Goal: Task Accomplishment & Management: Manage account settings

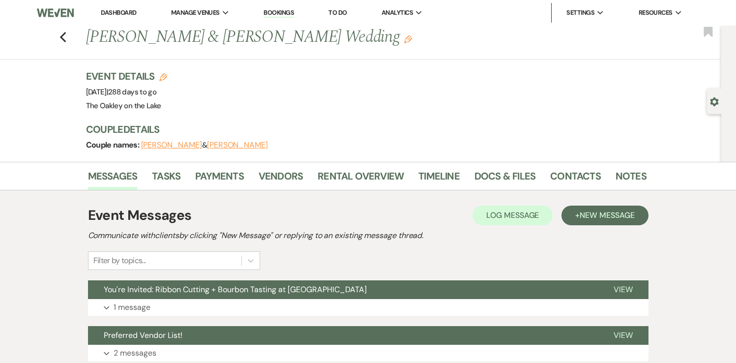
click at [126, 9] on link "Dashboard" at bounding box center [118, 12] width 35 height 8
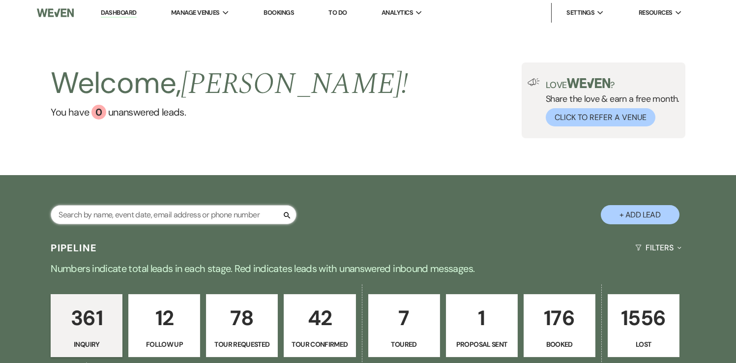
click at [128, 222] on input "text" at bounding box center [174, 214] width 246 height 19
type input "Gabby"
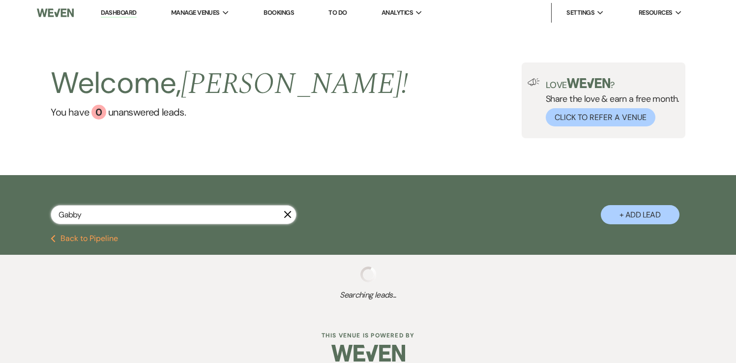
select select "8"
select select "5"
select select "8"
select select "5"
select select "8"
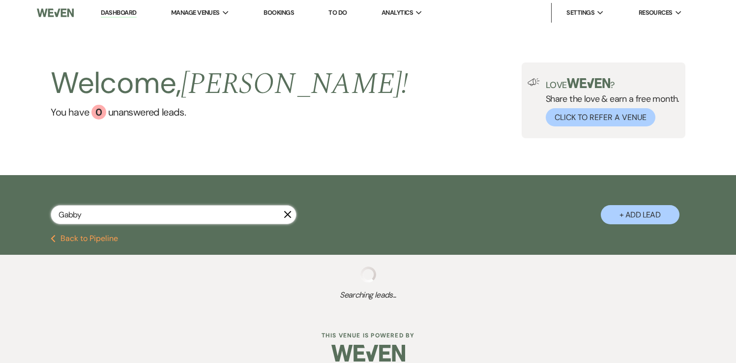
select select "5"
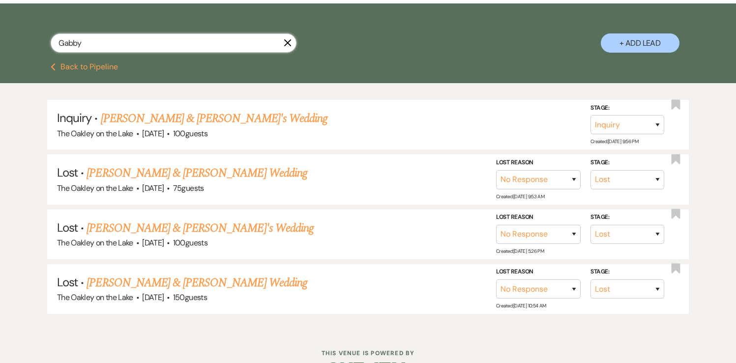
scroll to position [174, 0]
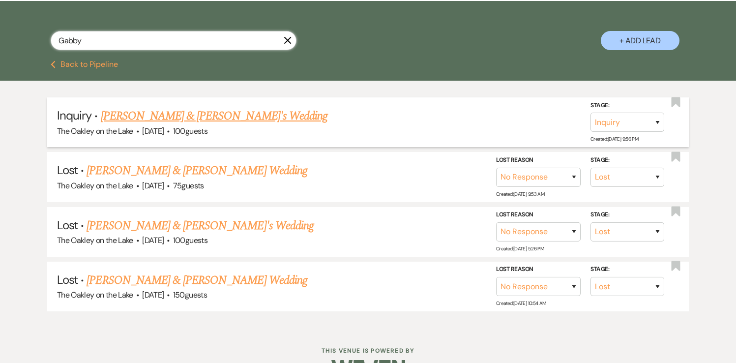
type input "Gabby"
click at [143, 116] on link "[PERSON_NAME] & [PERSON_NAME]'s Wedding" at bounding box center [214, 116] width 227 height 18
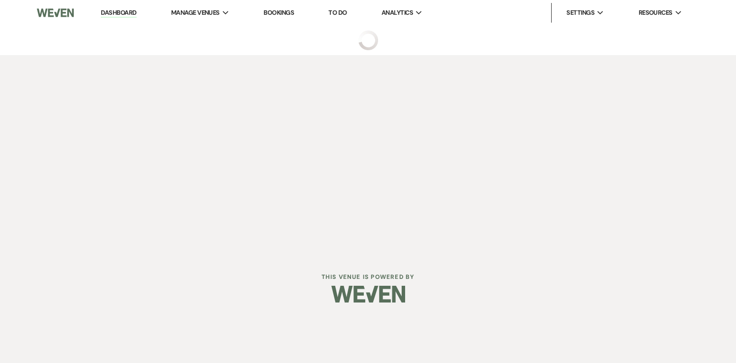
select select "5"
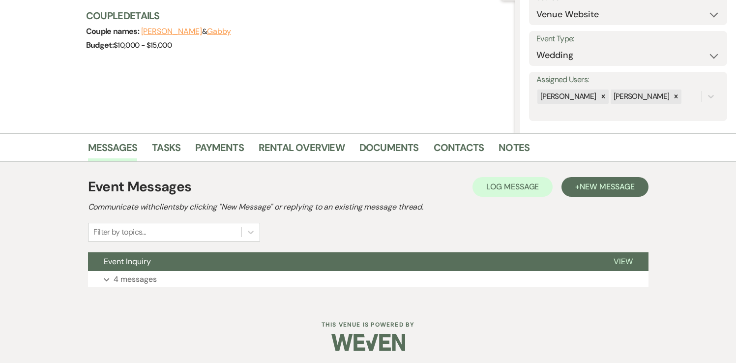
scroll to position [116, 0]
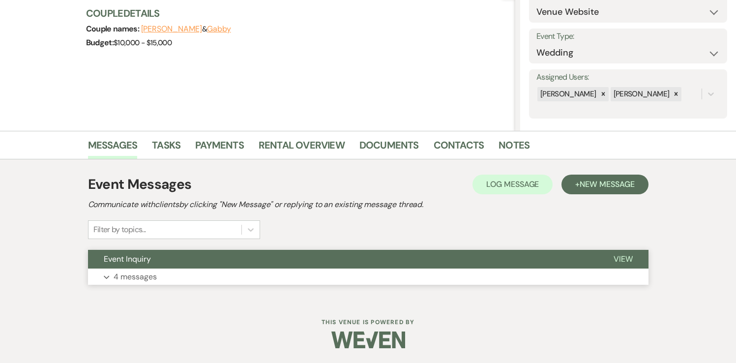
click at [621, 256] on span "View" at bounding box center [623, 259] width 19 height 10
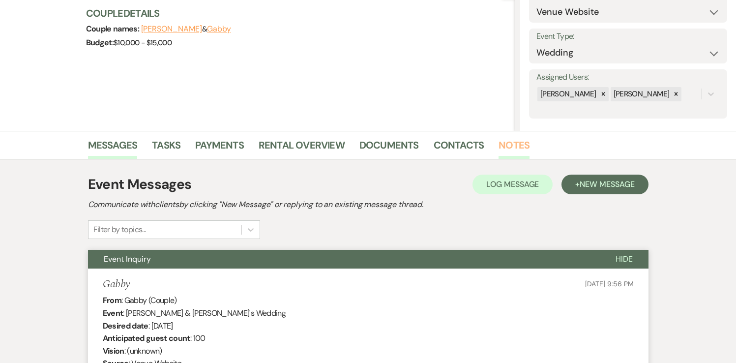
click at [513, 142] on link "Notes" at bounding box center [514, 148] width 31 height 22
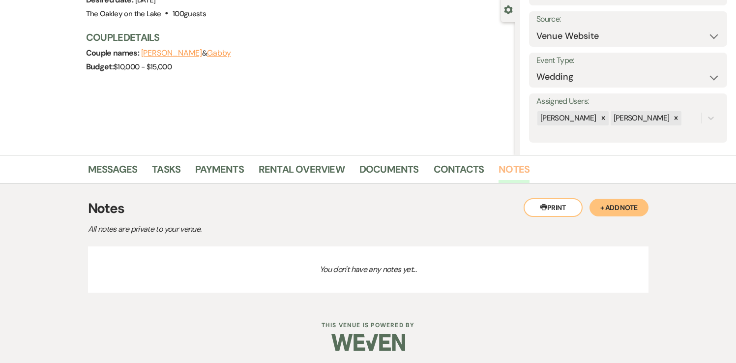
scroll to position [93, 0]
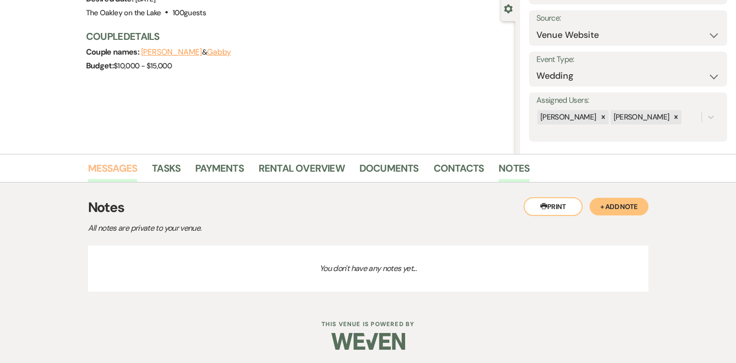
click at [123, 166] on link "Messages" at bounding box center [113, 171] width 50 height 22
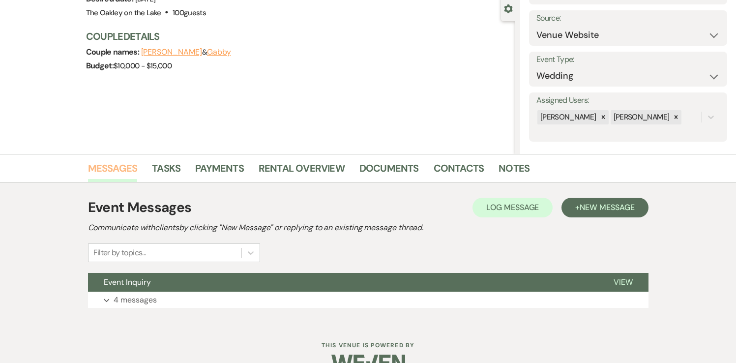
scroll to position [116, 0]
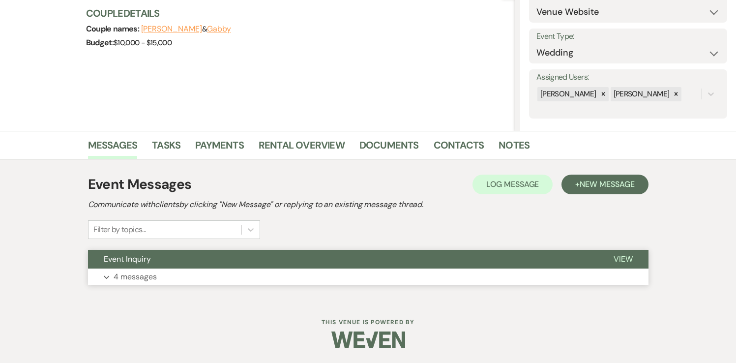
click at [624, 259] on span "View" at bounding box center [623, 259] width 19 height 10
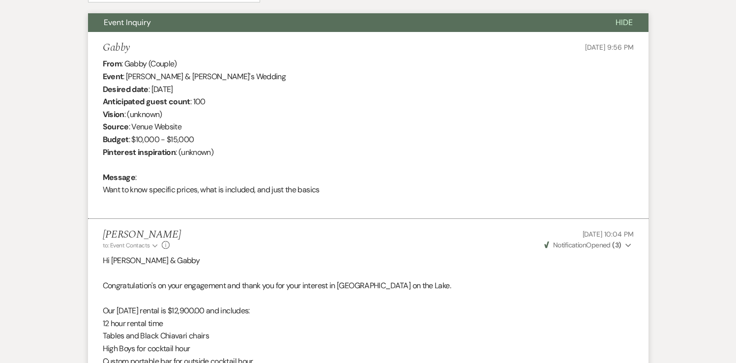
scroll to position [0, 0]
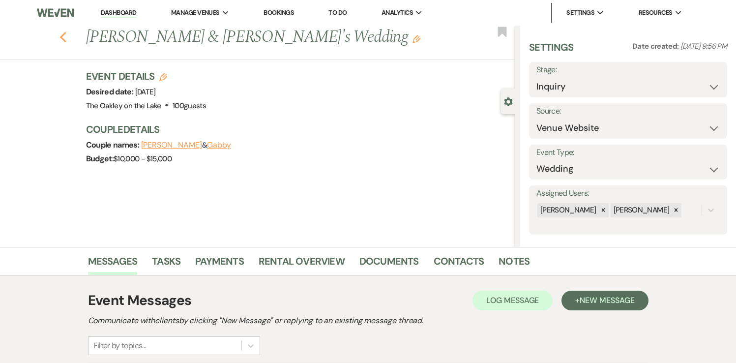
click at [64, 35] on icon "Previous" at bounding box center [62, 37] width 7 height 12
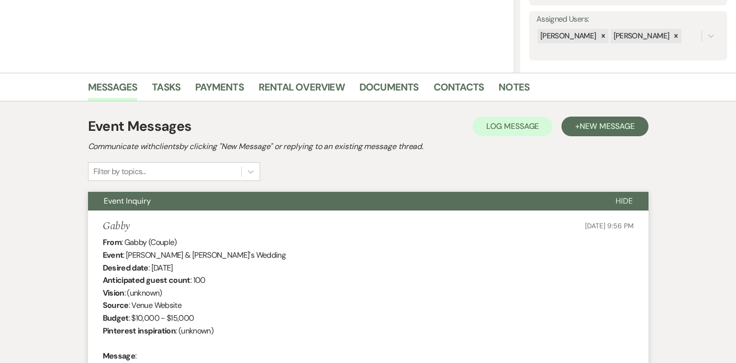
select select "8"
select select "5"
select select "8"
select select "5"
select select "8"
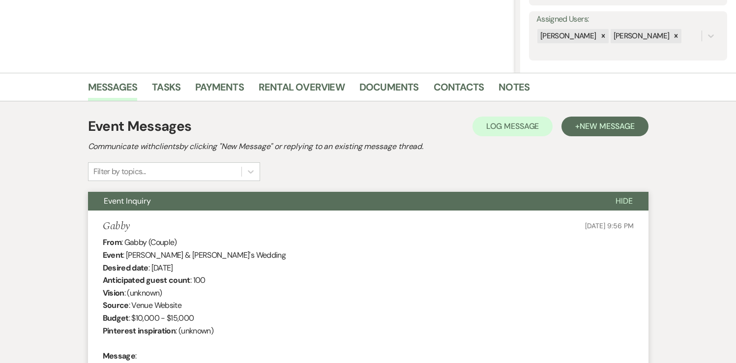
select select "5"
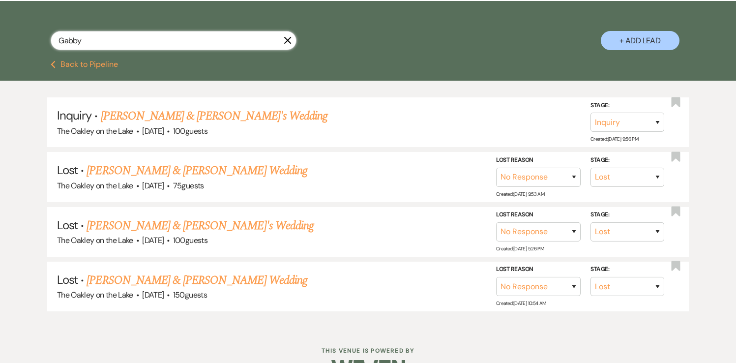
click at [101, 45] on input "Gabby" at bounding box center [174, 40] width 246 height 19
type input "G"
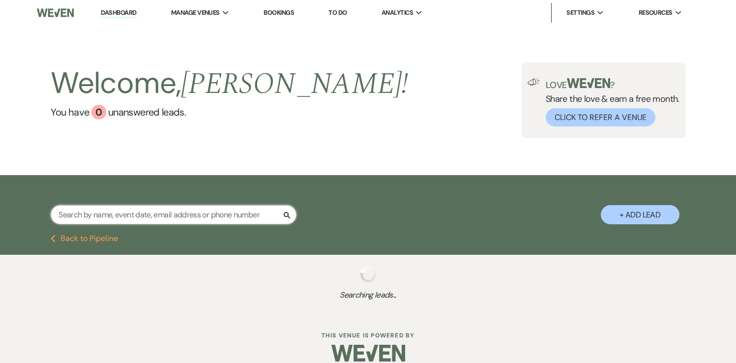
select select "4"
select select "2"
select select "9"
select select "4"
select select "2"
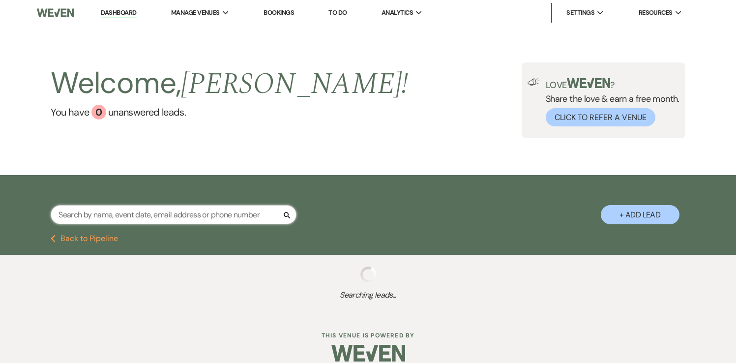
select select "2"
select select "8"
select select "4"
select select "2"
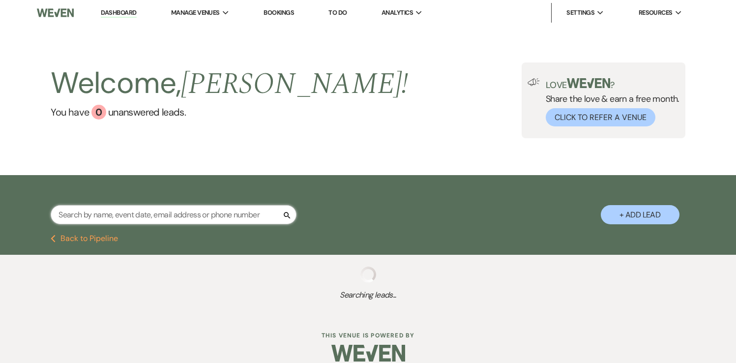
select select "8"
select select "5"
select select "8"
select select "5"
select select "8"
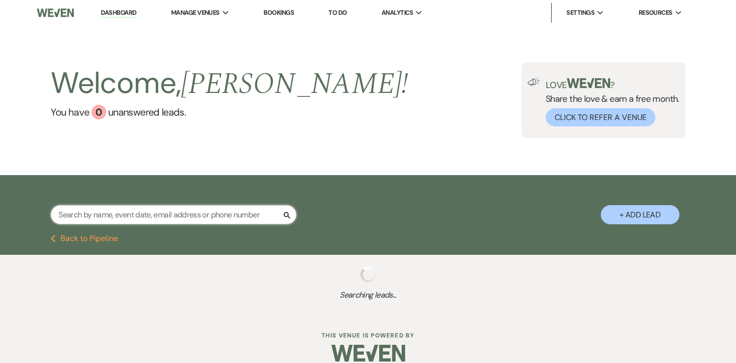
select select "5"
select select "9"
select select "8"
select select "6"
select select "4"
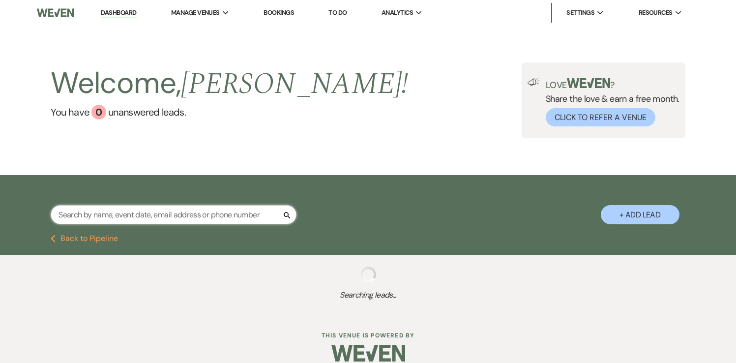
select select "2"
select select "8"
select select "10"
select select "8"
select select "4"
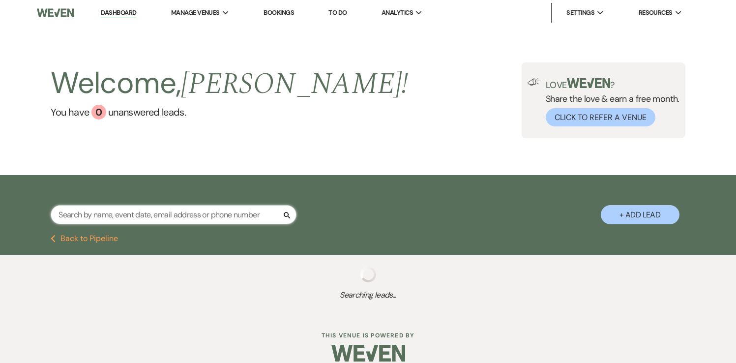
select select "8"
select select "4"
select select "8"
select select "5"
select select "8"
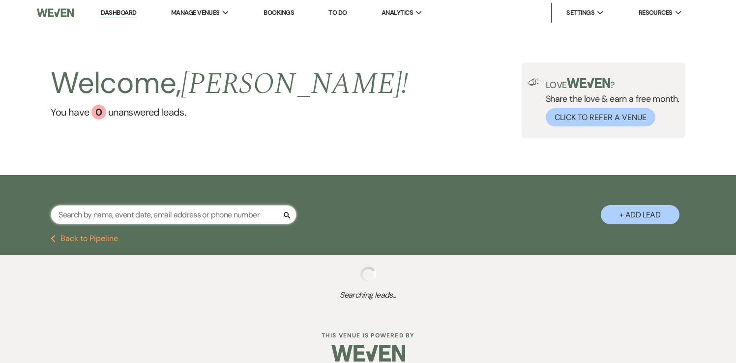
select select "4"
select select "8"
select select "5"
select select "2"
select select "4"
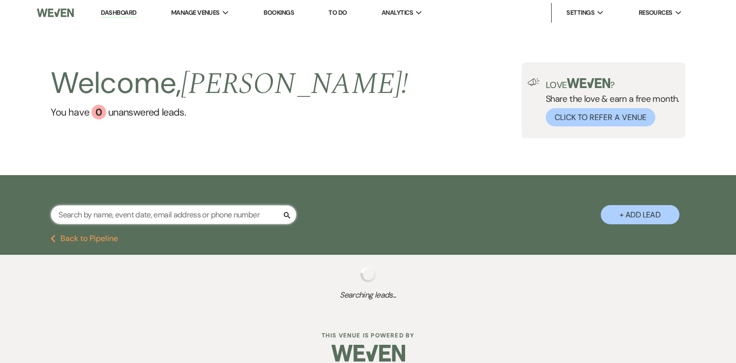
select select "8"
select select "5"
select select "8"
select select "5"
select select "8"
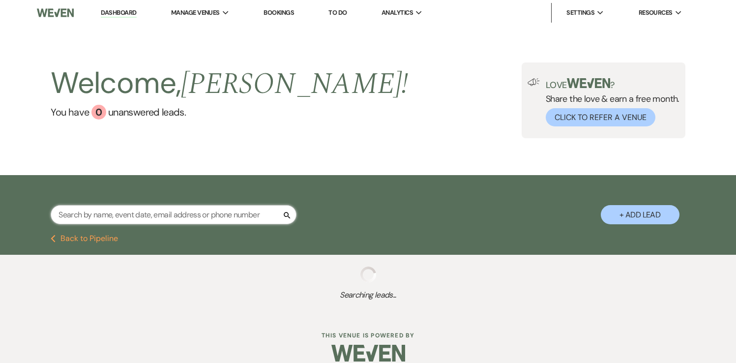
select select "10"
select select "8"
select select "5"
select select "8"
select select "5"
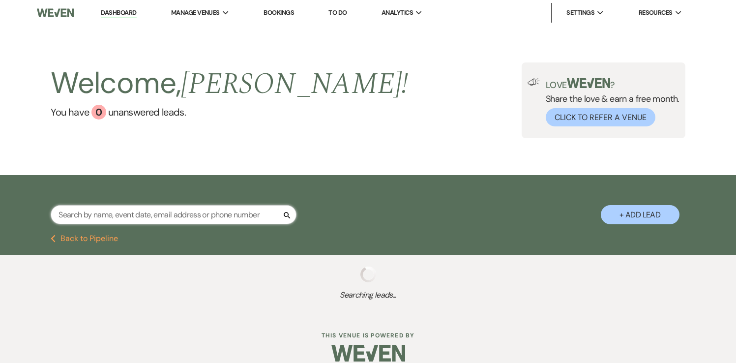
select select "8"
select select "5"
select select "8"
select select "7"
select select "8"
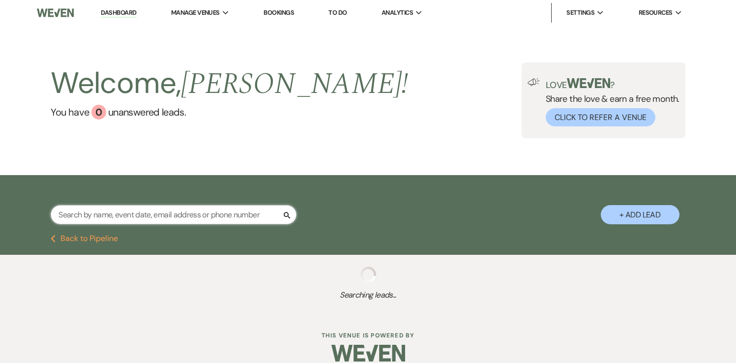
select select "5"
select select "8"
select select "5"
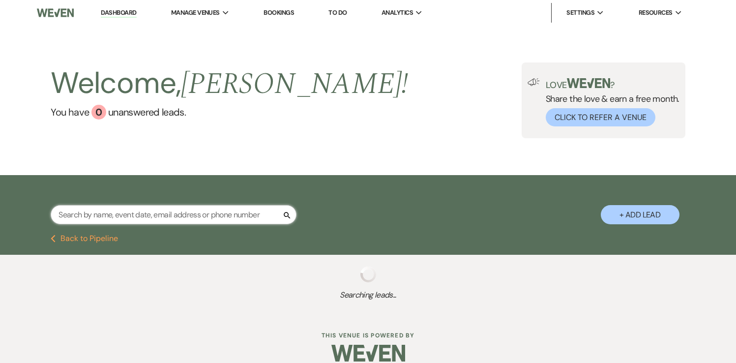
select select "4"
select select "2"
select select "8"
select select "2"
select select "8"
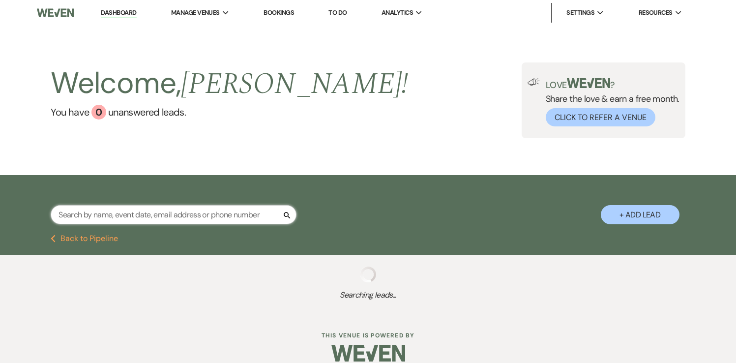
select select "8"
select select "5"
select select "8"
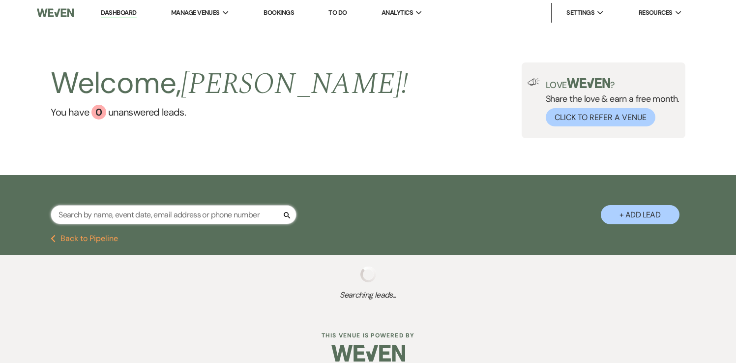
select select "5"
select select "2"
select select "8"
select select "6"
select select "8"
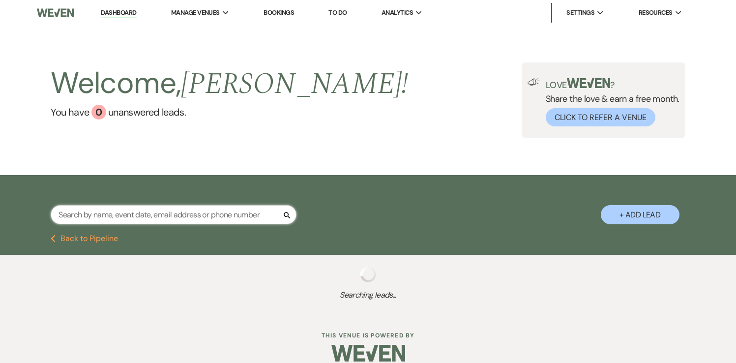
select select "5"
select select "8"
select select "5"
select select "2"
select select "8"
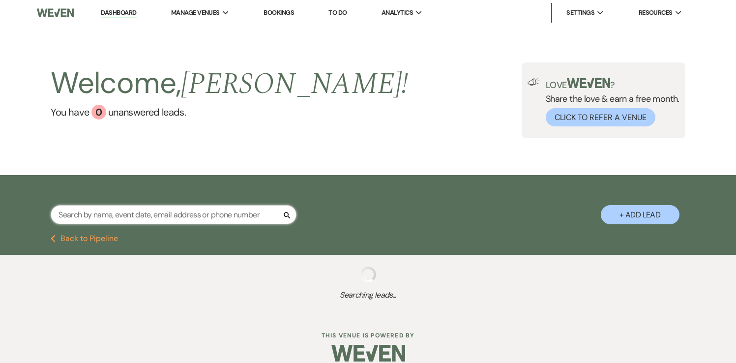
select select "8"
select select "10"
select select "8"
select select "6"
select select "8"
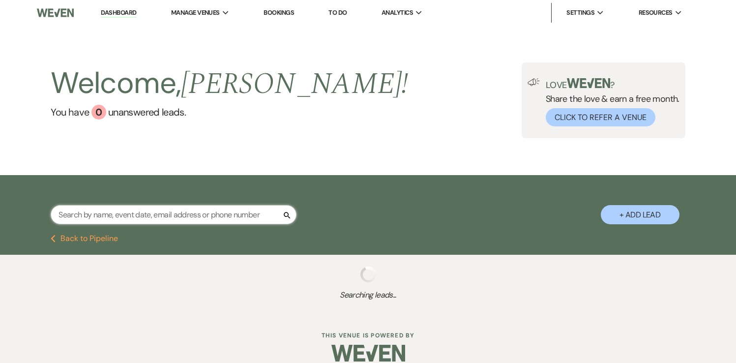
select select "2"
select select "8"
select select "5"
select select "8"
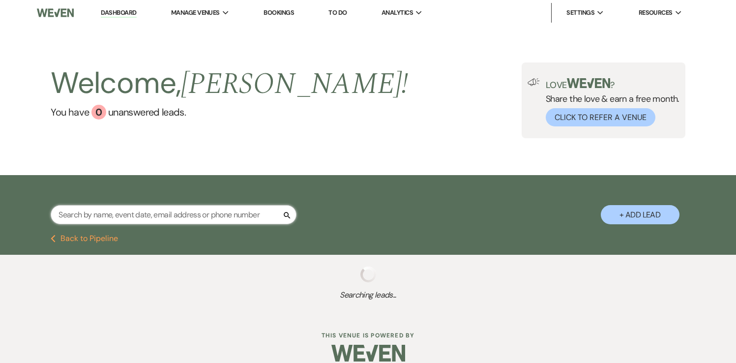
select select "5"
select select "8"
select select "5"
select select "8"
select select "5"
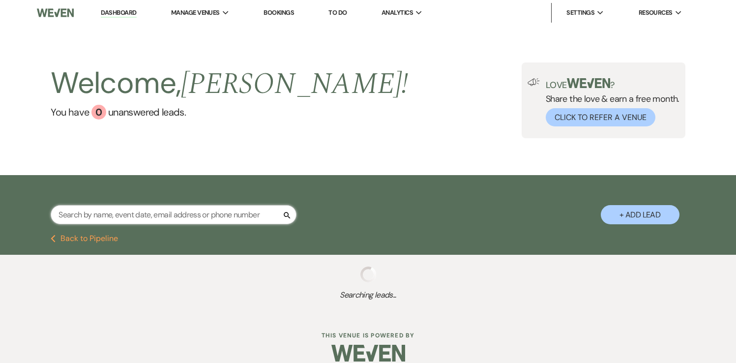
select select "8"
select select "5"
select select "8"
select select "5"
select select "8"
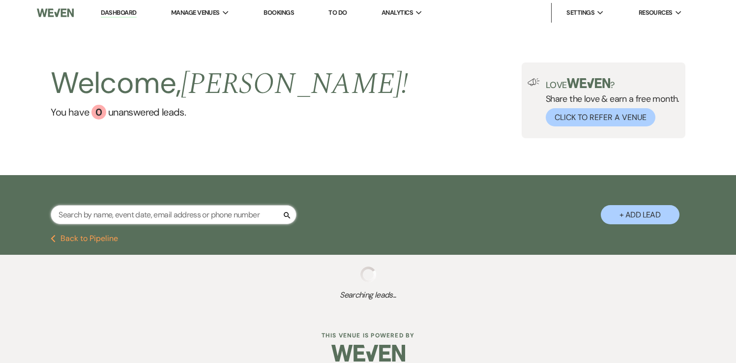
select select "5"
select select "8"
select select "4"
select select "8"
select select "7"
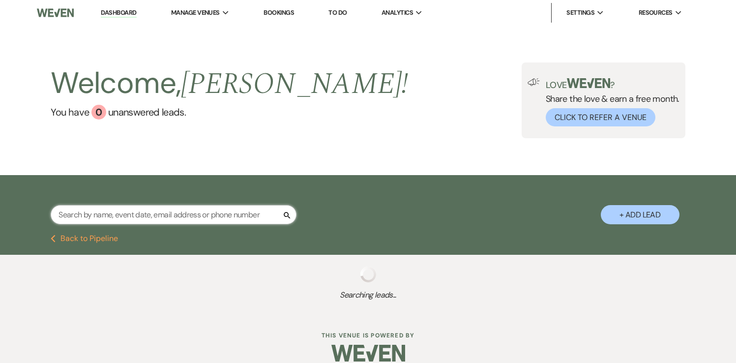
select select "8"
select select "6"
select select "8"
select select "5"
select select "8"
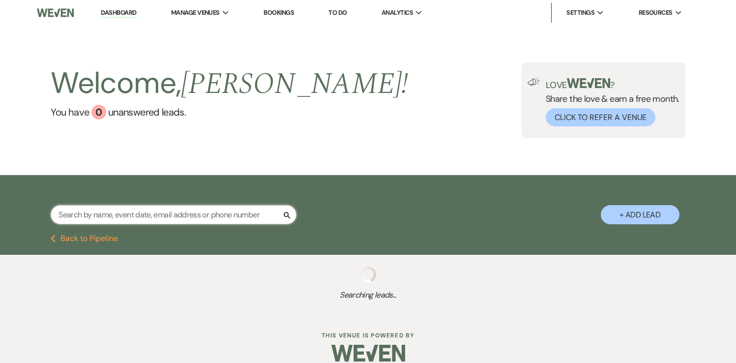
select select "5"
select select "8"
select select "5"
select select "8"
select select "5"
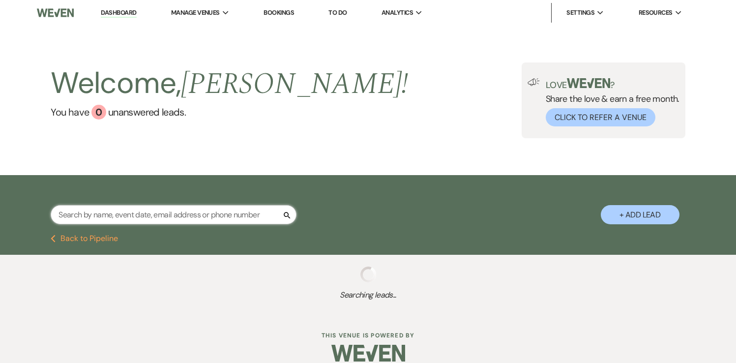
select select "8"
select select "10"
select select "8"
select select "5"
select select "8"
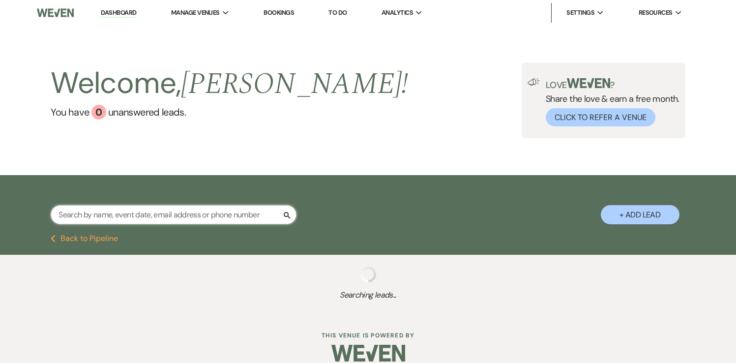
select select "5"
select select "8"
select select "5"
select select "8"
select select "5"
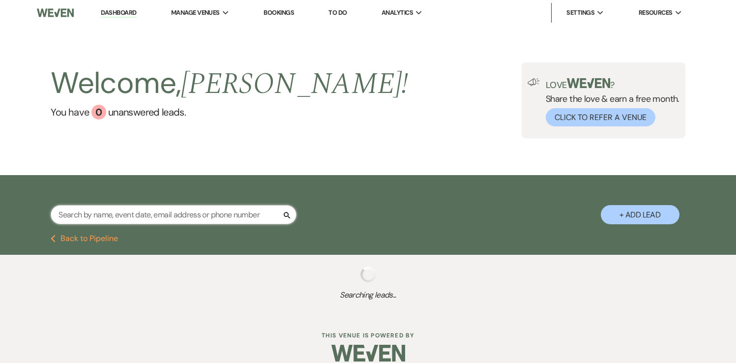
select select "8"
select select "5"
select select "8"
select select "7"
select select "8"
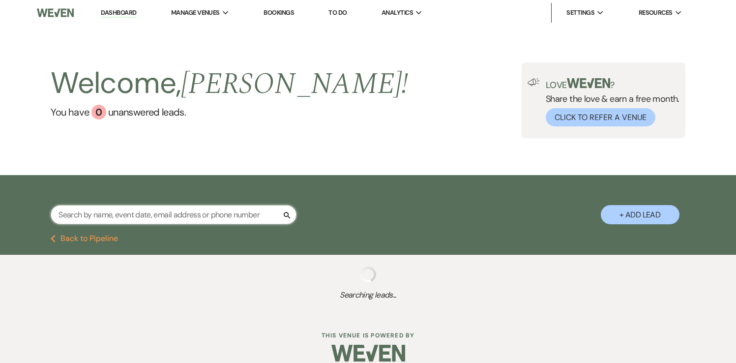
select select "10"
select select "8"
select select "10"
select select "8"
select select "5"
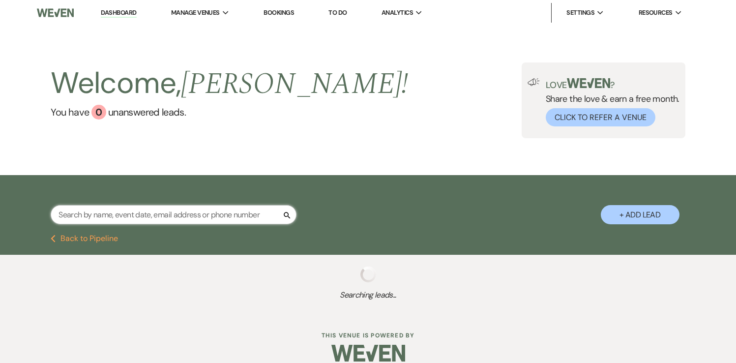
select select "8"
select select "5"
select select "8"
select select "10"
select select "8"
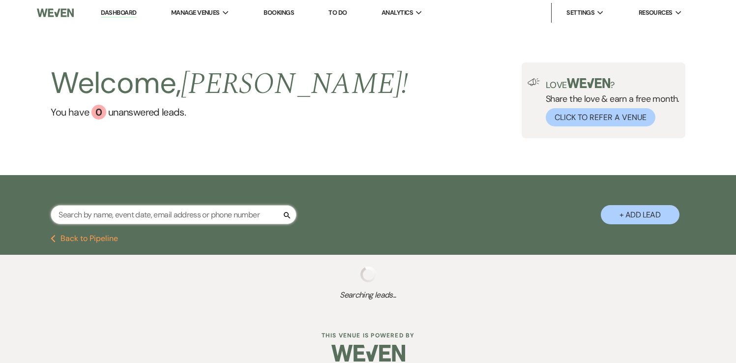
select select "5"
select select "8"
select select "5"
select select "8"
select select "4"
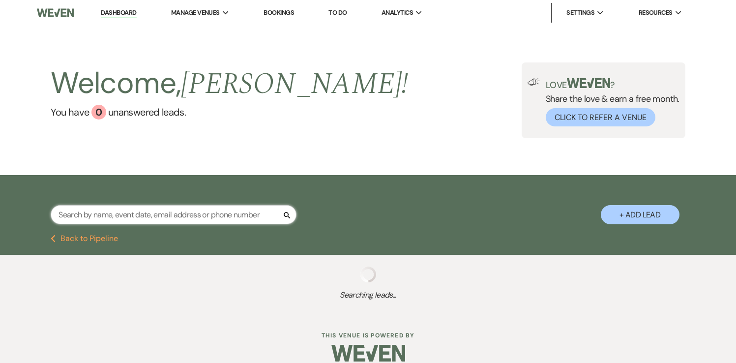
select select "8"
select select "10"
select select "8"
select select "10"
select select "8"
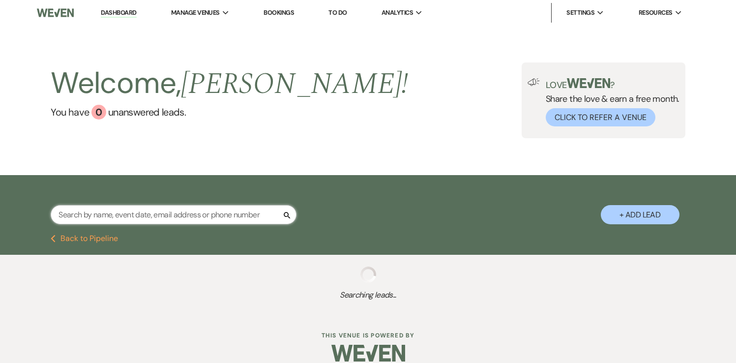
select select "10"
select select "8"
select select "5"
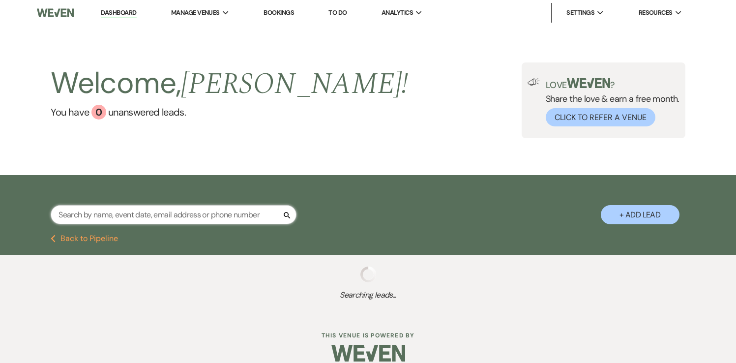
select select "8"
select select "5"
select select "8"
select select "4"
select select "8"
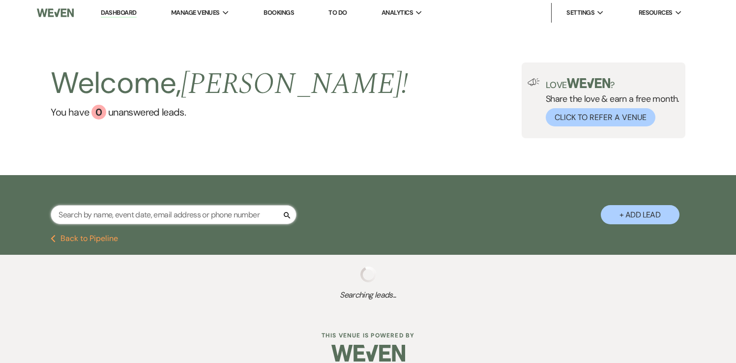
select select "5"
select select "8"
select select "6"
select select "8"
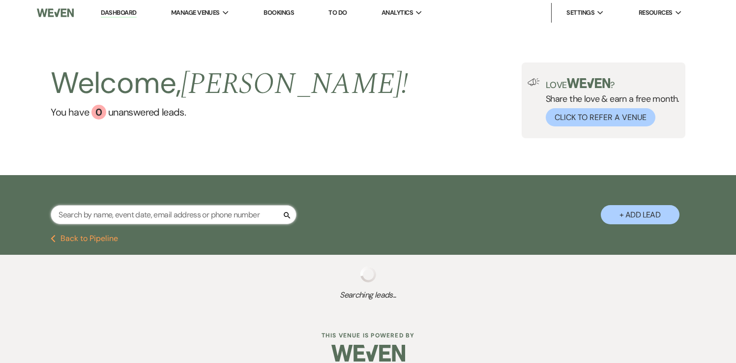
select select "8"
select select "5"
select select "8"
select select "5"
select select "8"
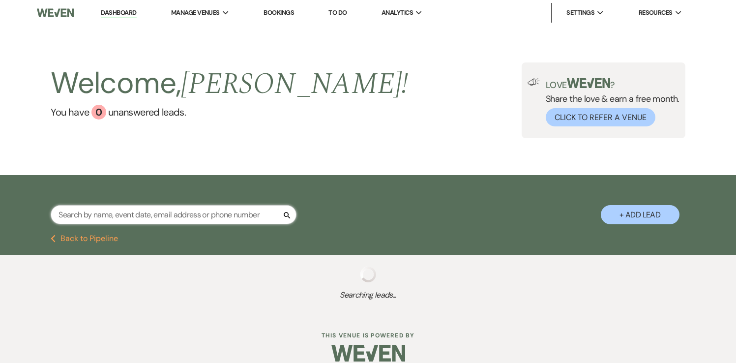
select select "10"
select select "8"
select select "5"
select select "8"
select select "5"
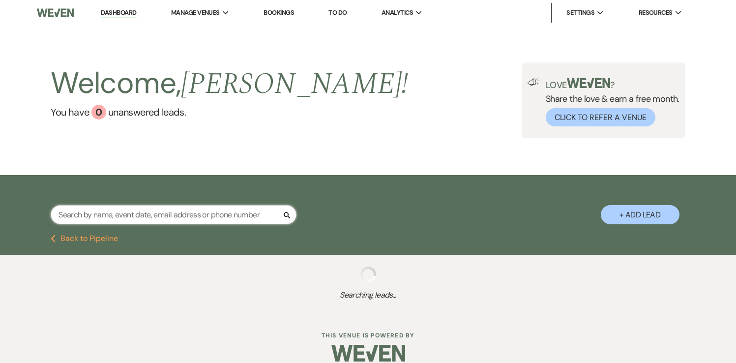
select select "8"
select select "5"
select select "8"
select select "5"
select select "8"
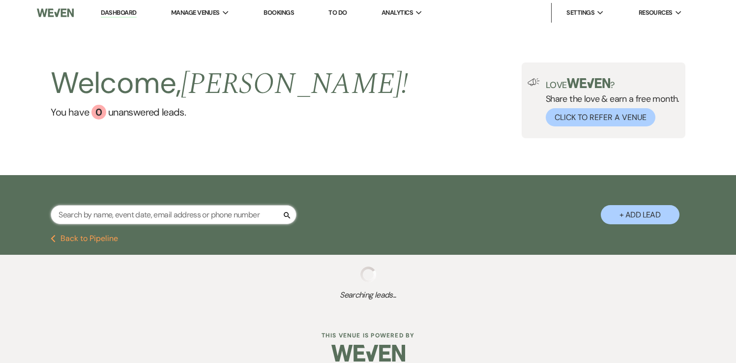
select select "5"
select select "8"
select select "5"
select select "8"
select select "6"
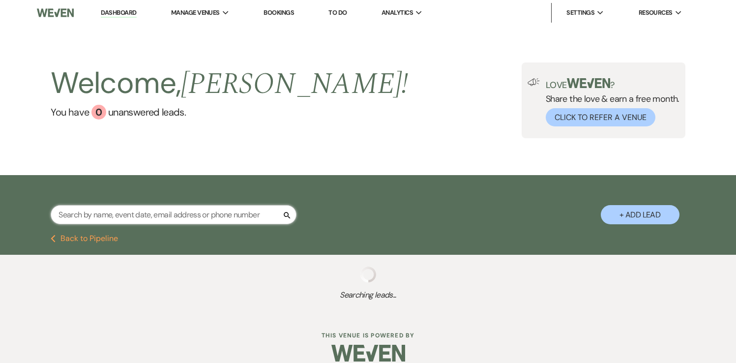
select select "8"
select select "5"
select select "8"
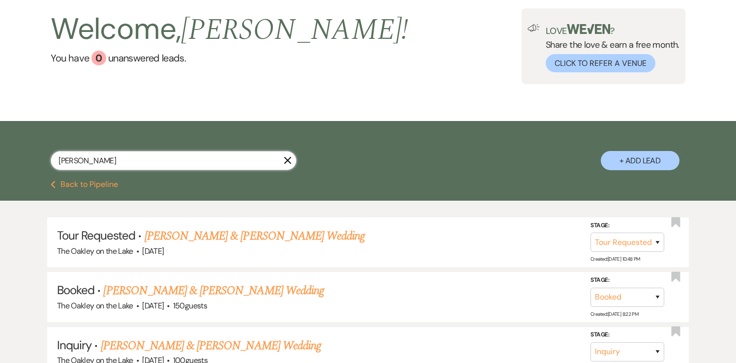
scroll to position [64, 0]
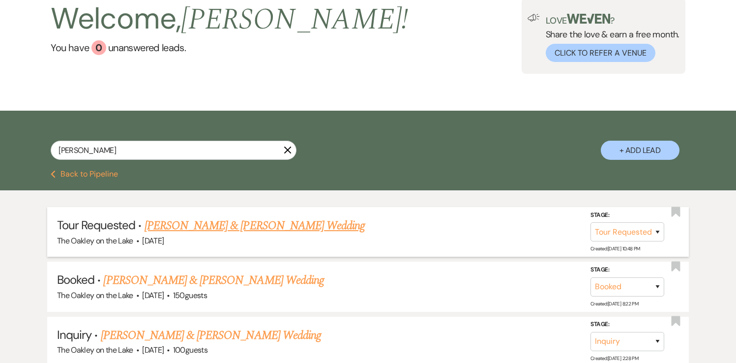
click at [227, 228] on link "[PERSON_NAME] & [PERSON_NAME] Wedding" at bounding box center [255, 226] width 220 height 18
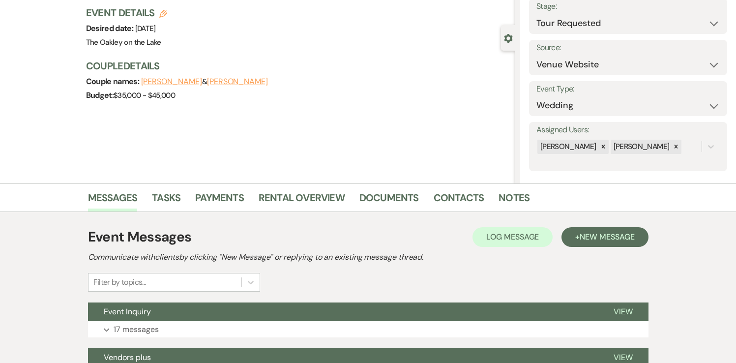
scroll to position [162, 0]
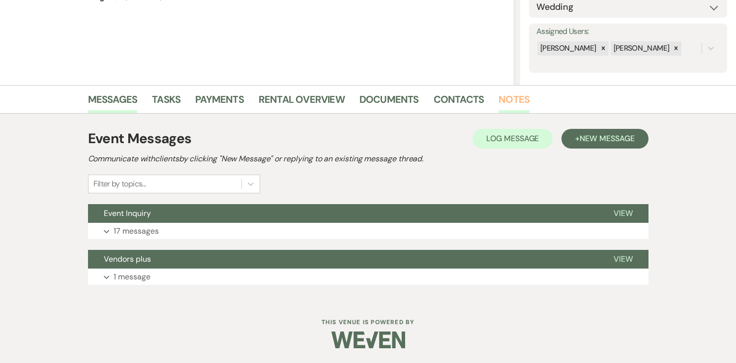
click at [502, 99] on link "Notes" at bounding box center [514, 102] width 31 height 22
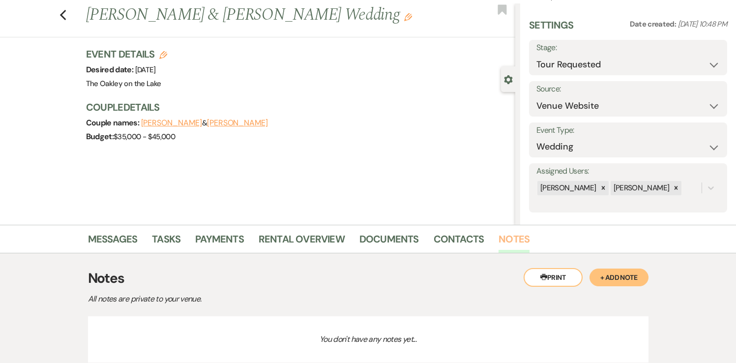
scroll to position [94, 0]
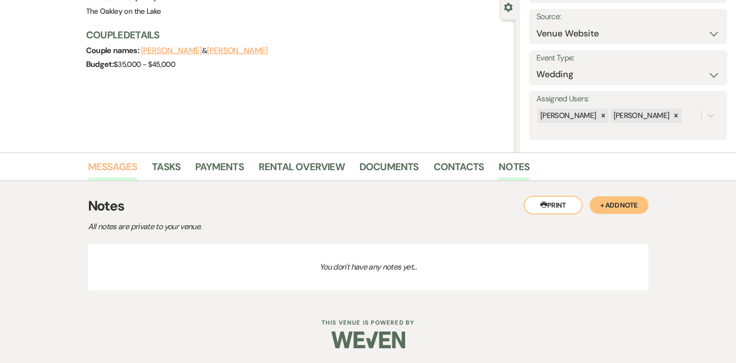
click at [116, 162] on link "Messages" at bounding box center [113, 170] width 50 height 22
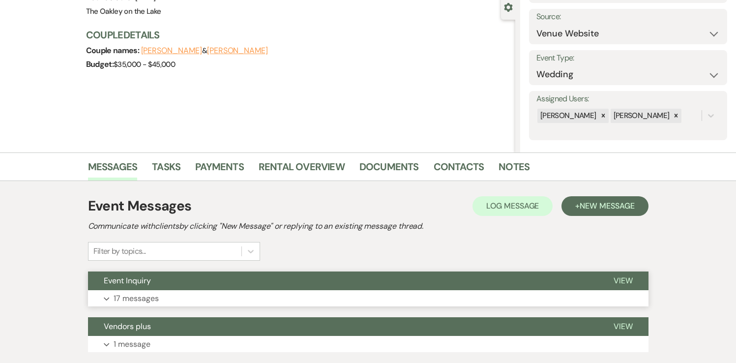
click at [628, 281] on span "View" at bounding box center [623, 280] width 19 height 10
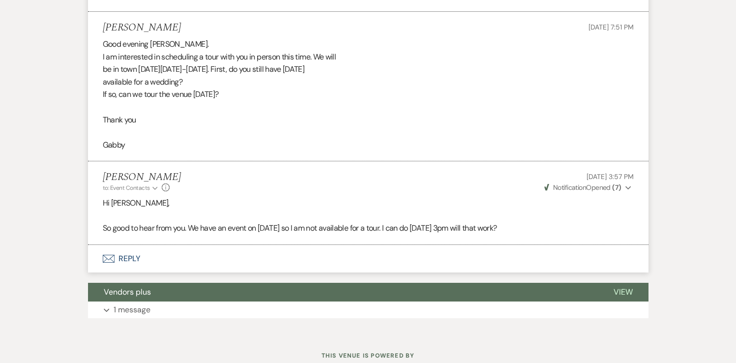
scroll to position [1957, 0]
